Goal: Find specific page/section: Find specific page/section

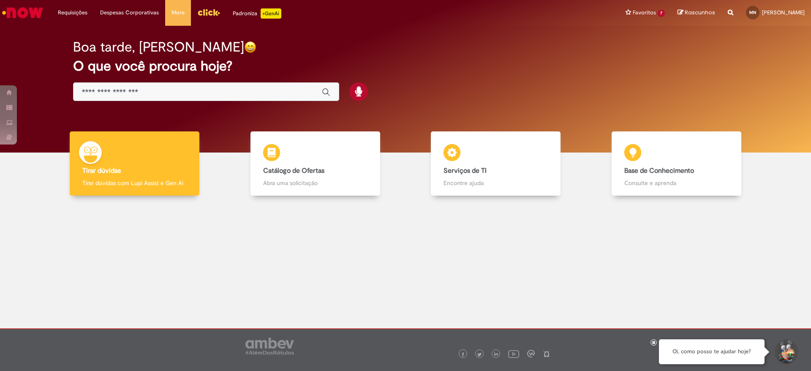
click at [305, 24] on div "Requisições Exibir Todas as Solicitações Requisições Exibir Todas as Solicitaçõ…" at bounding box center [427, 13] width 765 height 26
click at [292, 48] on div "Boa tarde, [PERSON_NAME]" at bounding box center [405, 47] width 665 height 15
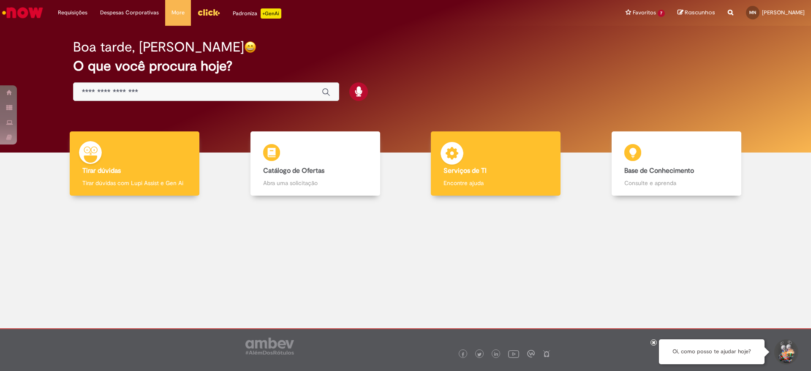
click at [466, 169] on b "Serviços de TI" at bounding box center [464, 170] width 43 height 8
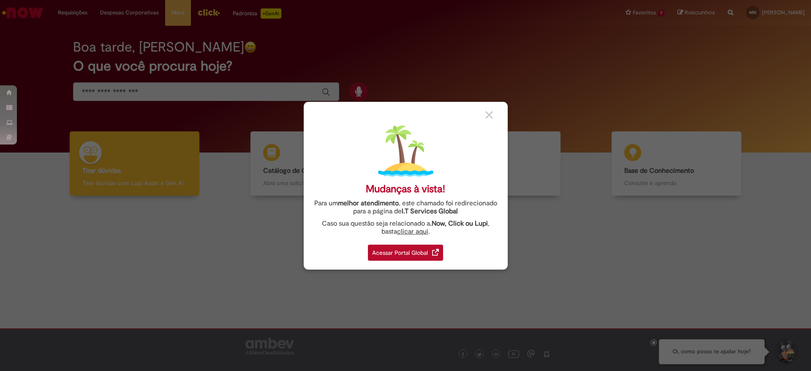
click at [380, 256] on div "Acessar Portal Global" at bounding box center [405, 252] width 75 height 16
